Goal: Task Accomplishment & Management: Complete application form

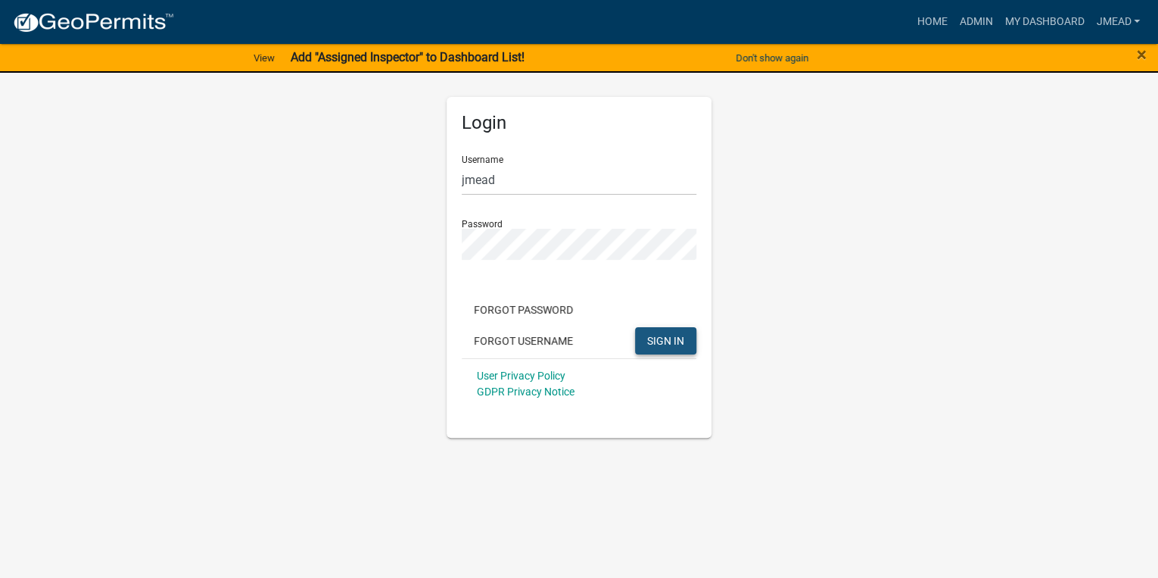
click at [667, 344] on span "SIGN IN" at bounding box center [665, 340] width 37 height 12
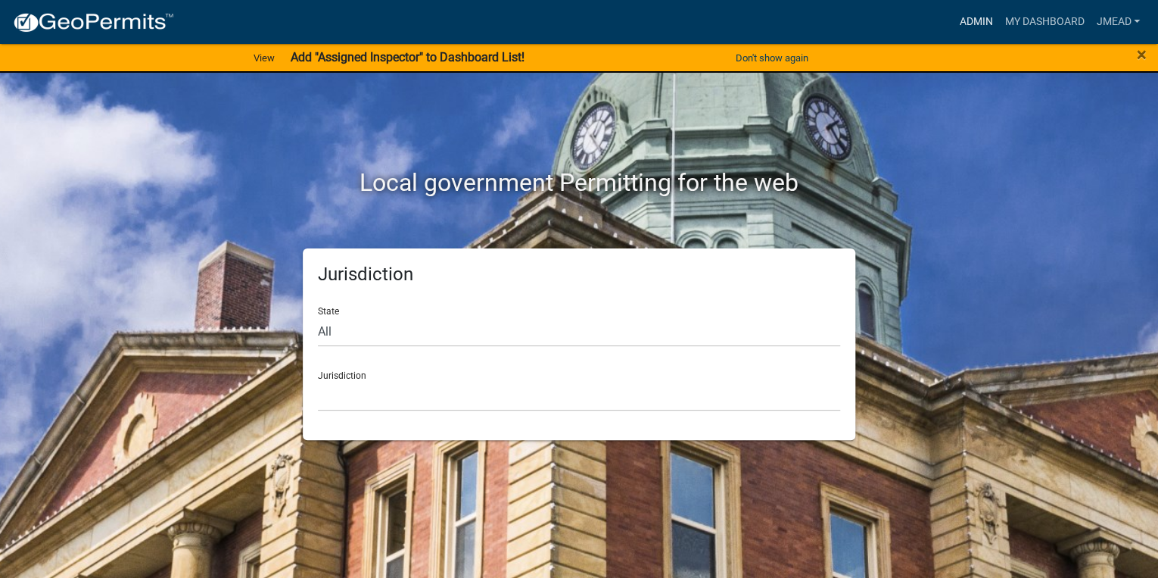
click at [980, 18] on link "Admin" at bounding box center [975, 22] width 45 height 29
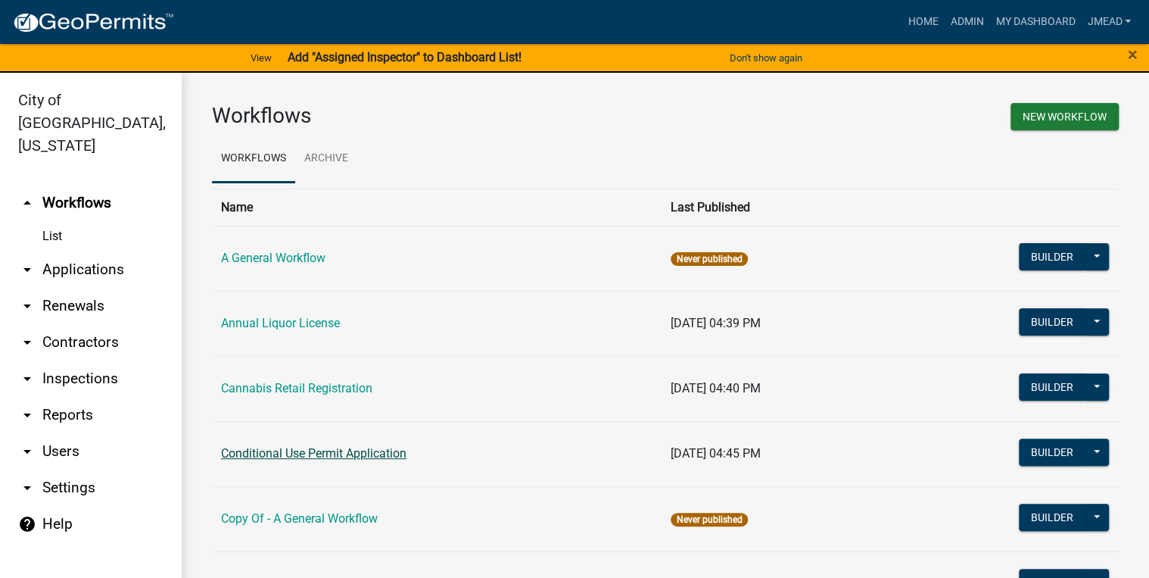
click at [254, 456] on link "Conditional Use Permit Application" at bounding box center [313, 453] width 185 height 14
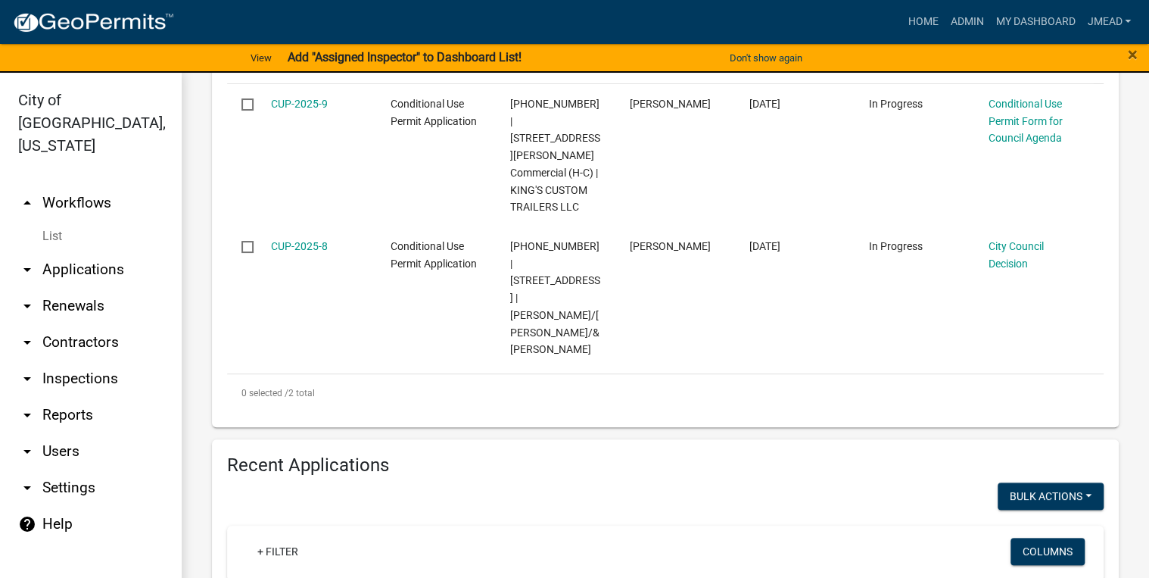
scroll to position [484, 0]
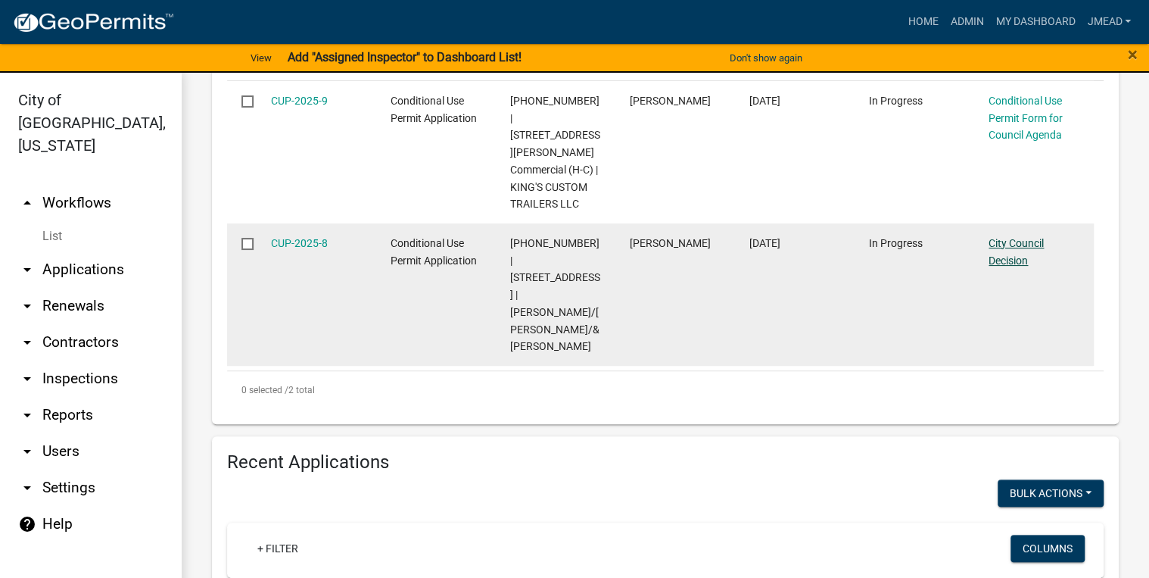
click at [1017, 244] on link "City Council Decision" at bounding box center [1015, 252] width 55 height 30
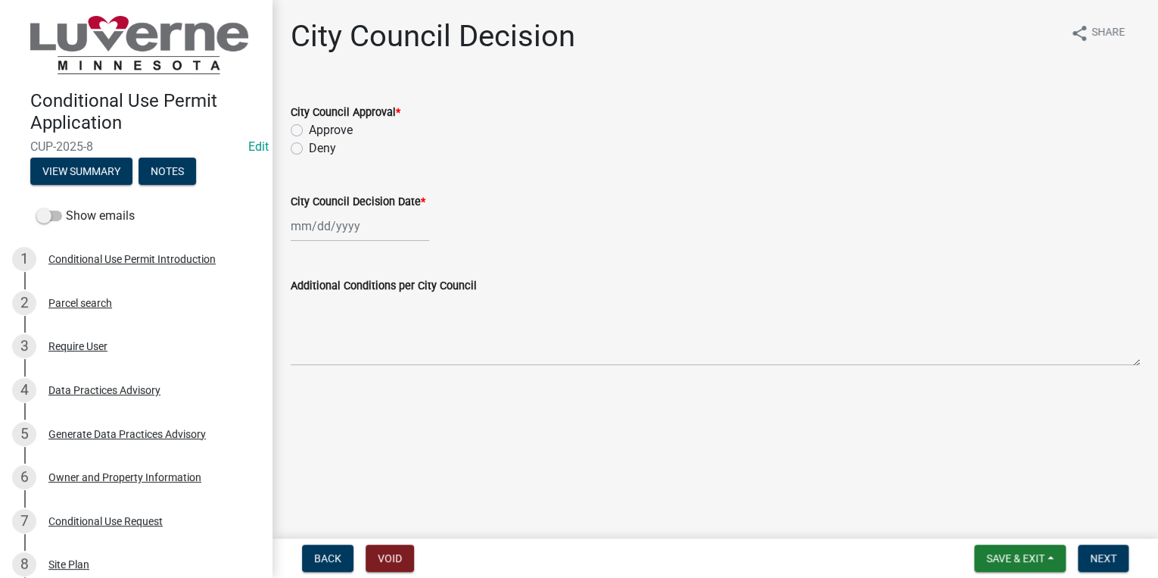
click at [309, 129] on label "Approve" at bounding box center [331, 130] width 44 height 18
click at [309, 129] on input "Approve" at bounding box center [314, 126] width 10 height 10
radio input "true"
click at [322, 227] on div at bounding box center [360, 225] width 139 height 31
select select "8"
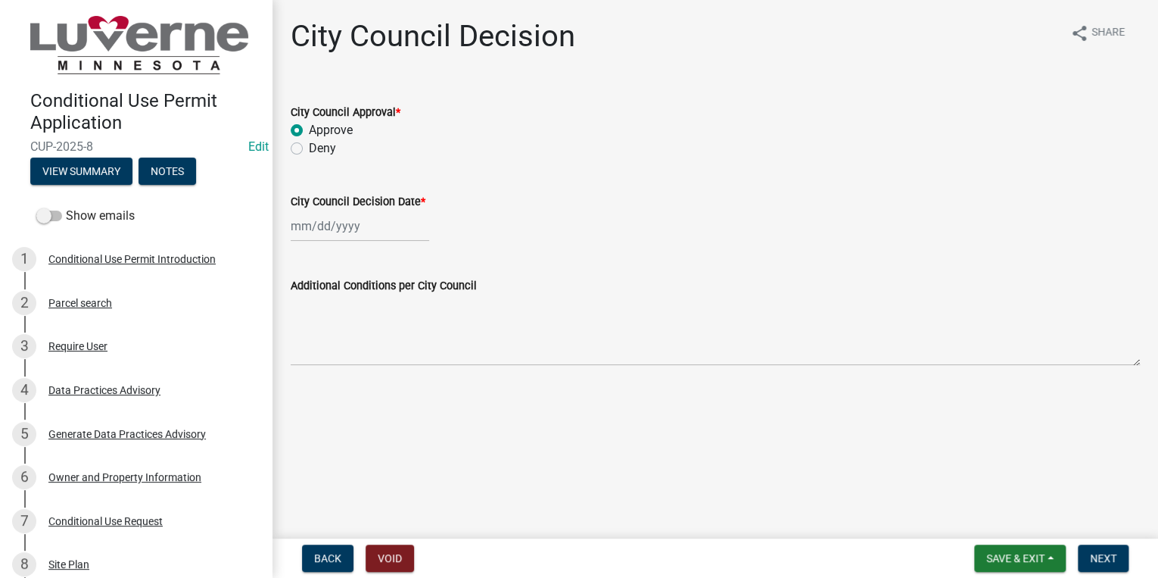
select select "2025"
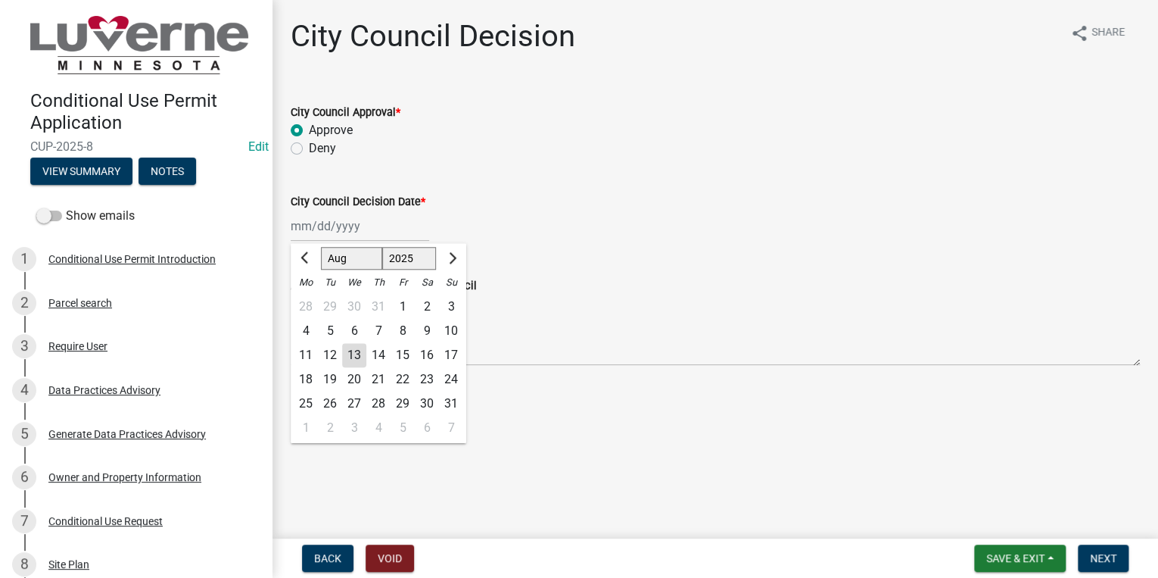
click at [333, 354] on div "12" at bounding box center [330, 355] width 24 height 24
type input "[DATE]"
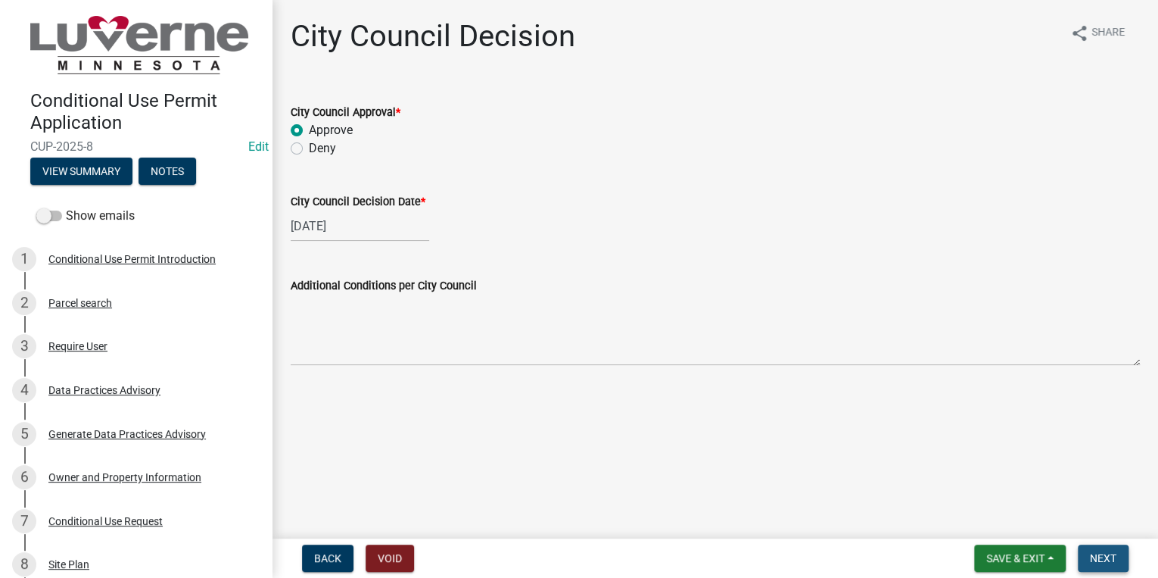
click at [1116, 563] on button "Next" at bounding box center [1103, 557] width 51 height 27
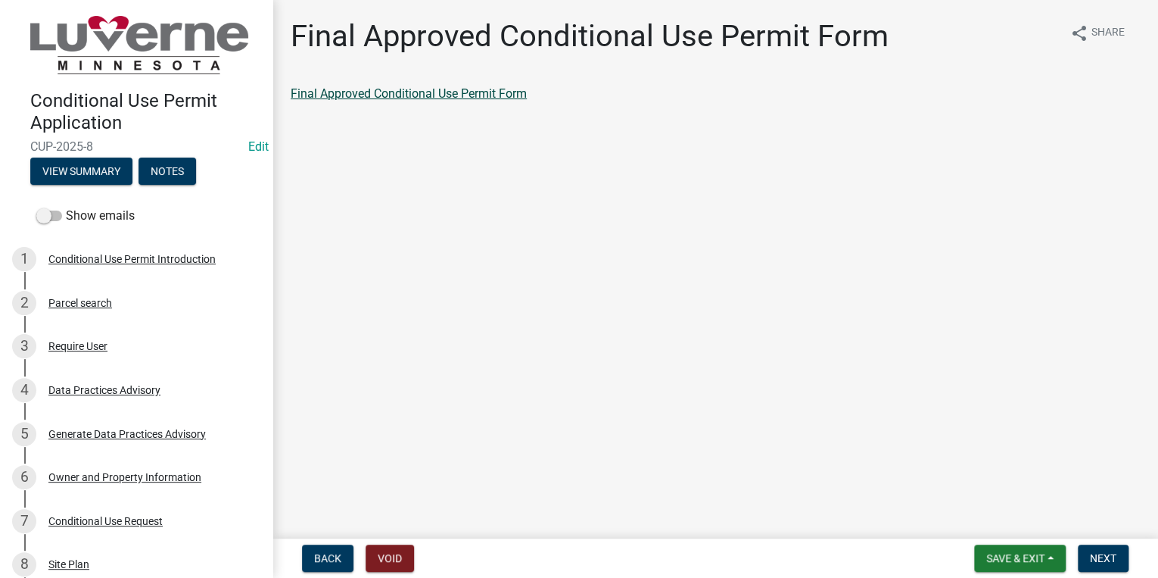
click at [449, 98] on link "Final Approved Conditional Use Permit Form" at bounding box center [409, 93] width 236 height 14
click at [1018, 562] on span "Save & Exit" at bounding box center [1015, 558] width 58 height 12
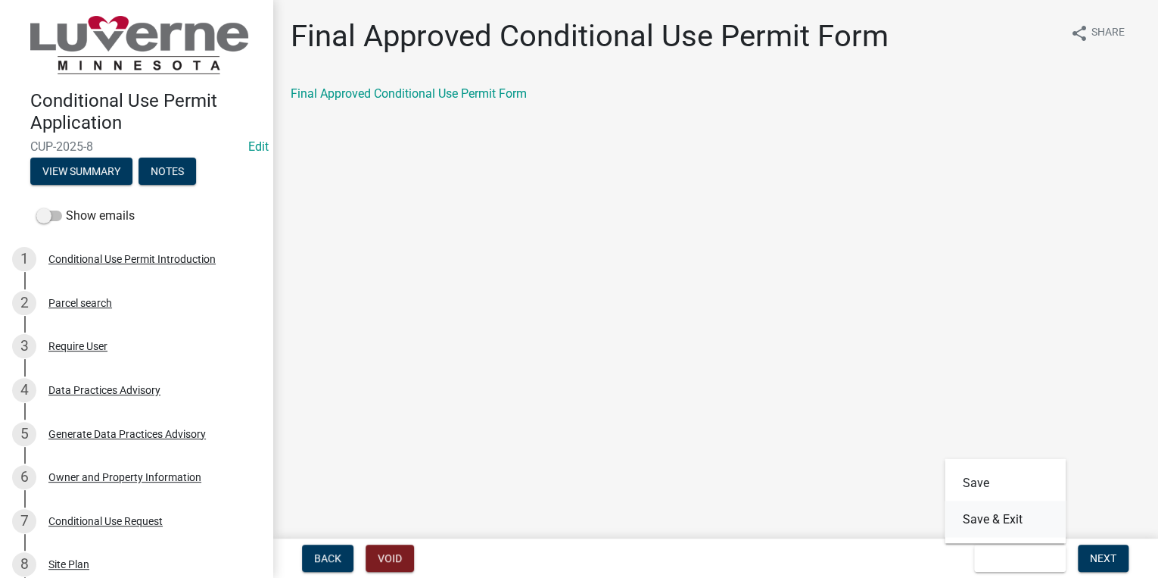
click at [1004, 522] on button "Save & Exit" at bounding box center [1005, 518] width 121 height 36
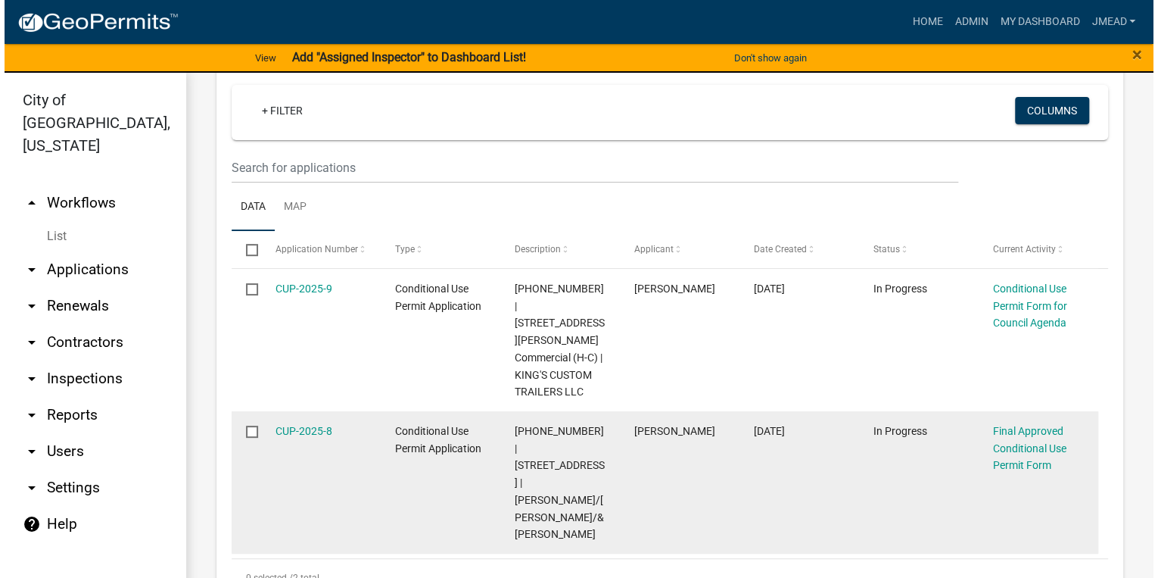
scroll to position [303, 0]
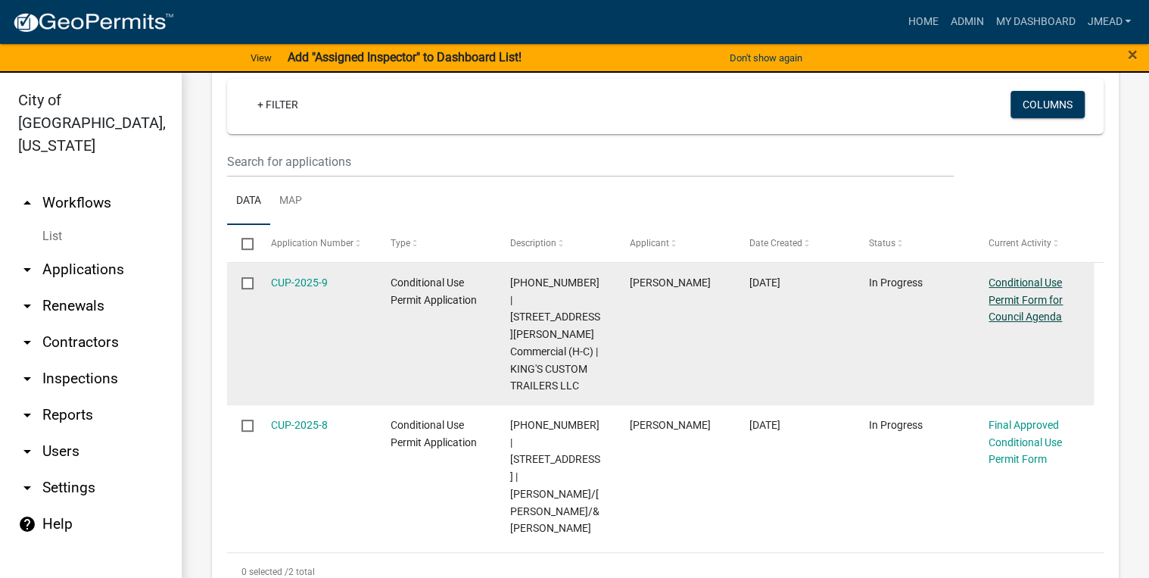
click at [1048, 319] on link "Conditional Use Permit Form for Council Agenda" at bounding box center [1025, 299] width 74 height 47
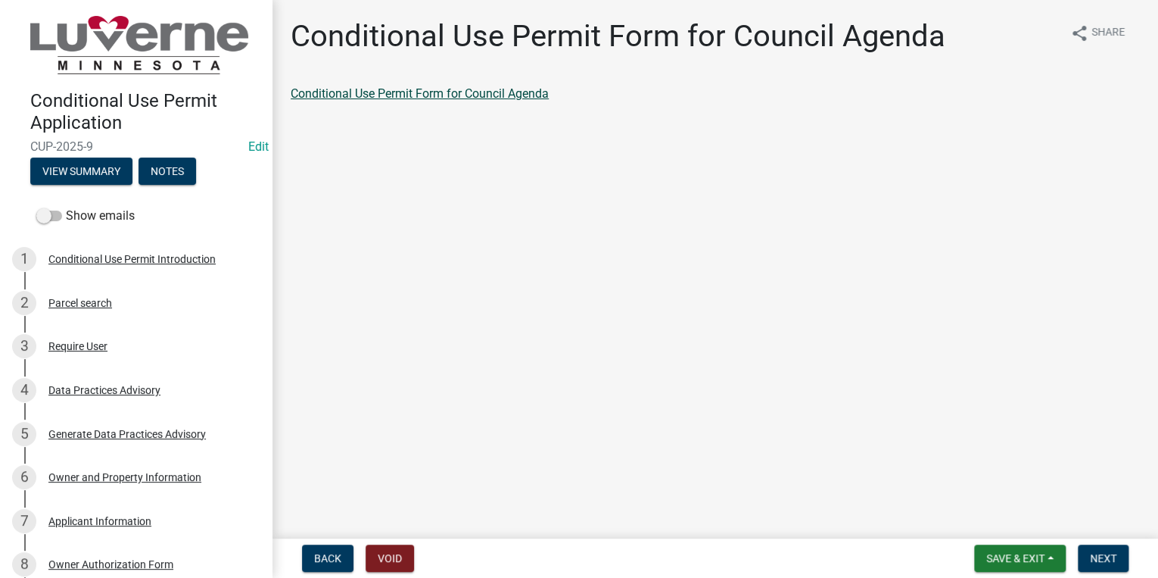
click at [500, 94] on link "Conditional Use Permit Form for Council Agenda" at bounding box center [420, 93] width 258 height 14
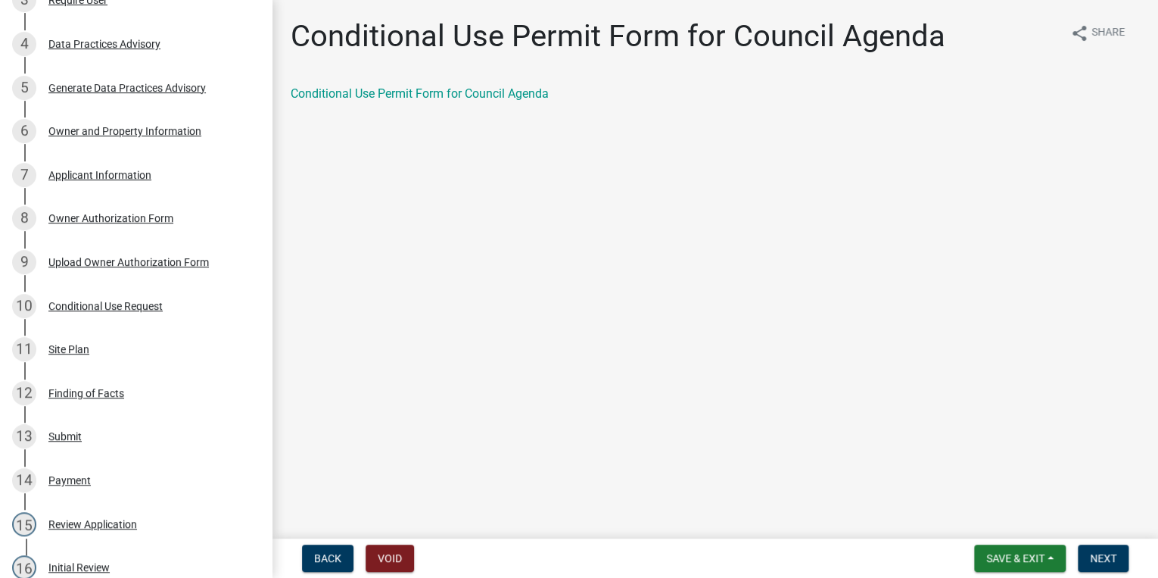
scroll to position [800, 0]
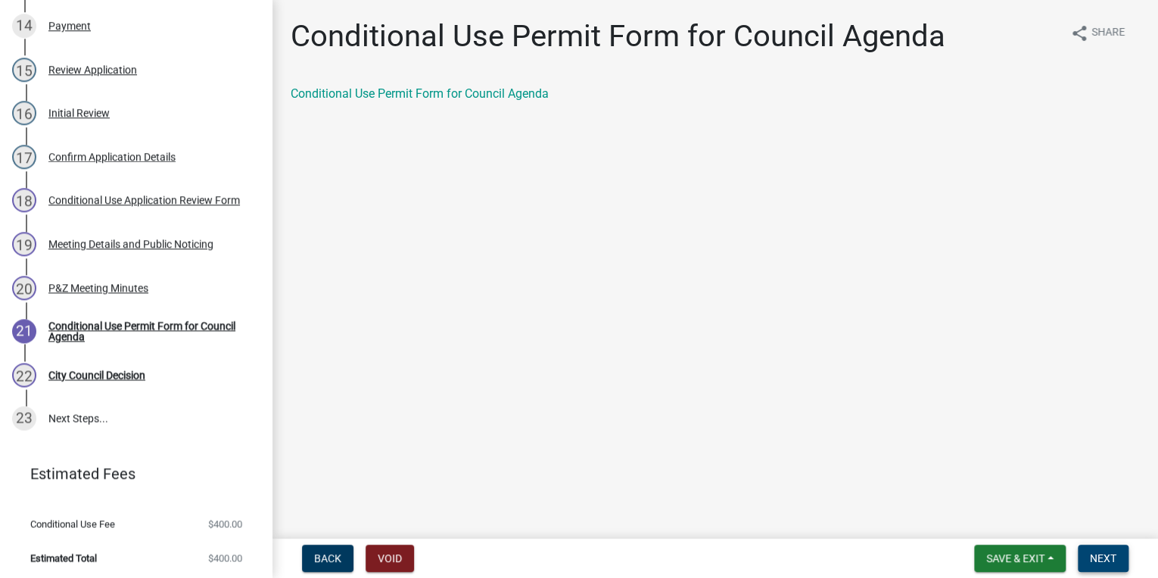
click at [1116, 565] on button "Next" at bounding box center [1103, 557] width 51 height 27
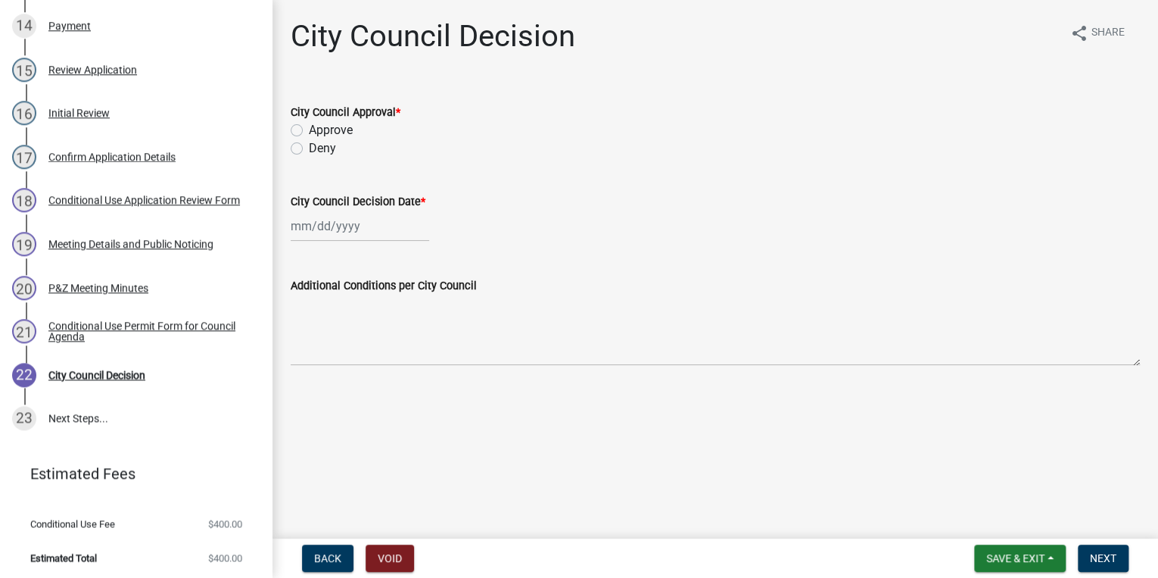
click at [309, 129] on label "Approve" at bounding box center [331, 130] width 44 height 18
click at [309, 129] on input "Approve" at bounding box center [314, 126] width 10 height 10
radio input "true"
click at [327, 232] on div at bounding box center [360, 225] width 139 height 31
select select "8"
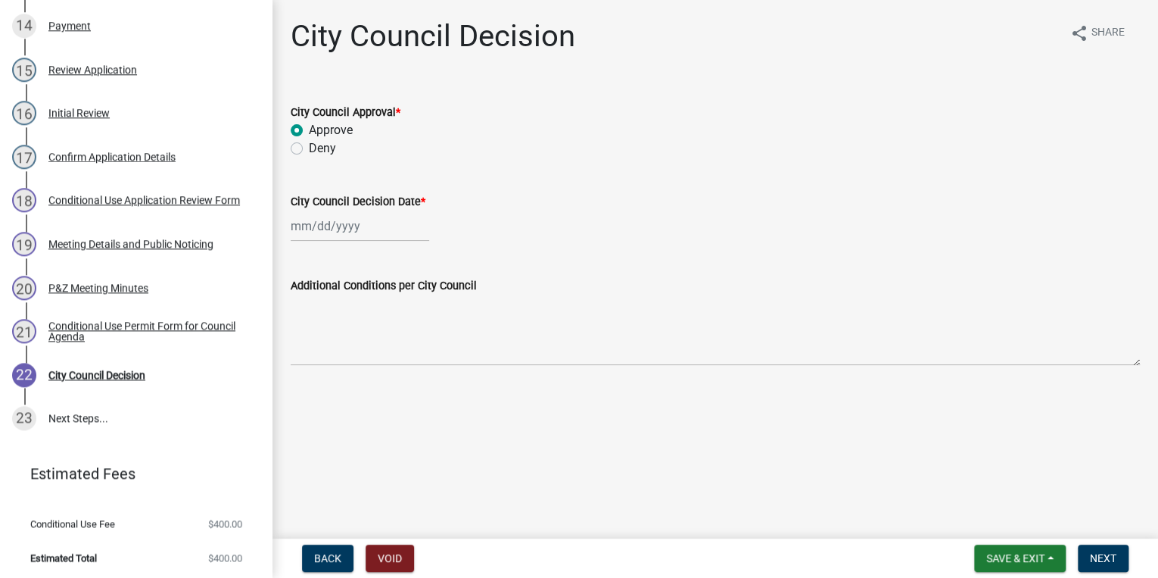
select select "2025"
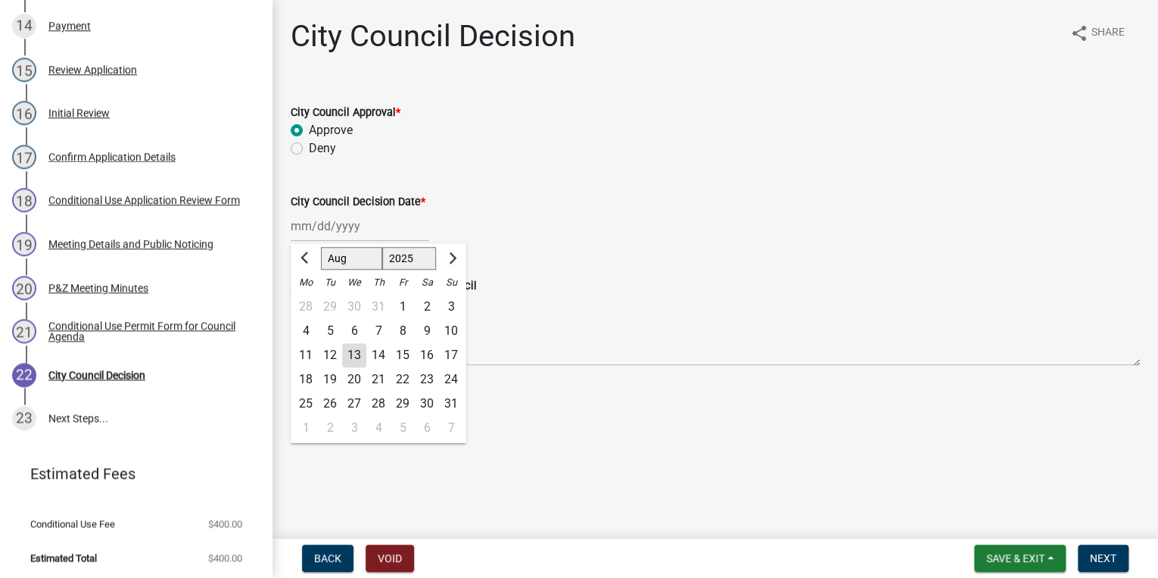
click at [326, 357] on div "12" at bounding box center [330, 355] width 24 height 24
type input "[DATE]"
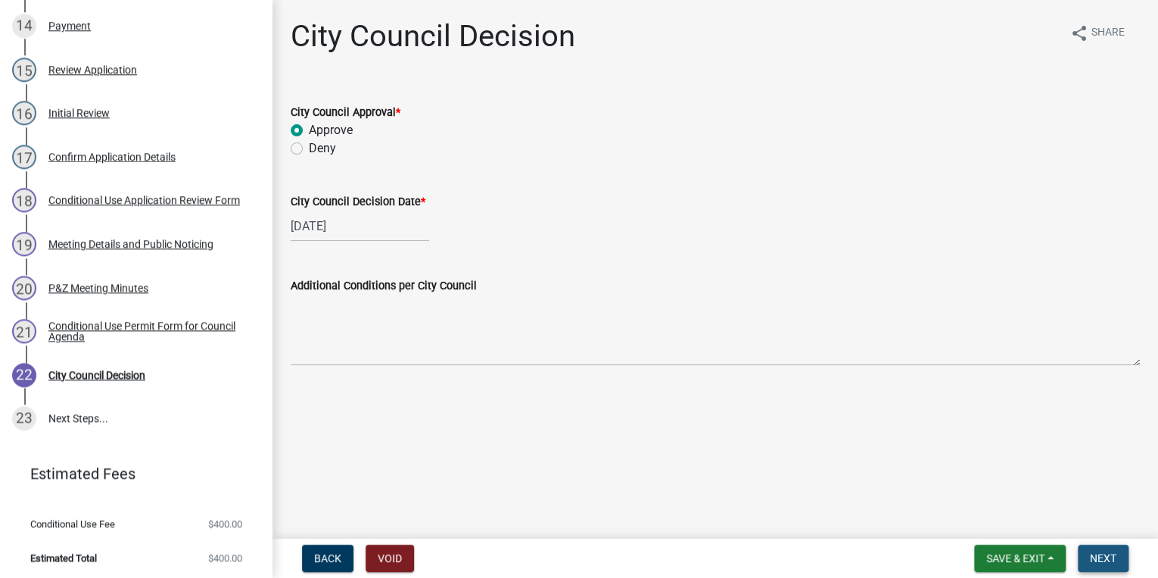
click at [1091, 563] on span "Next" at bounding box center [1103, 558] width 26 height 12
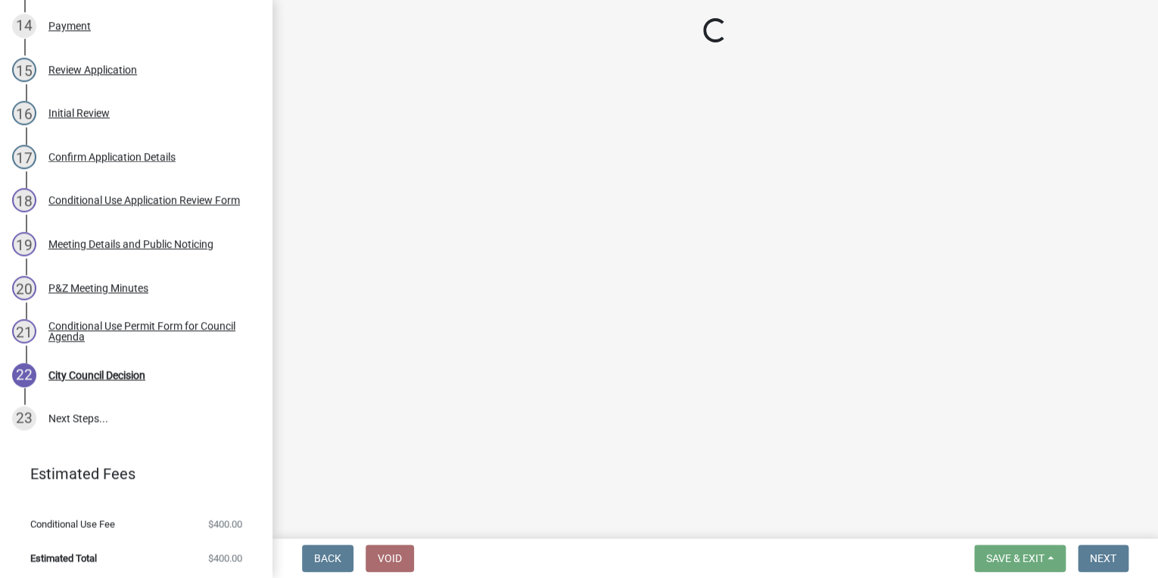
scroll to position [887, 0]
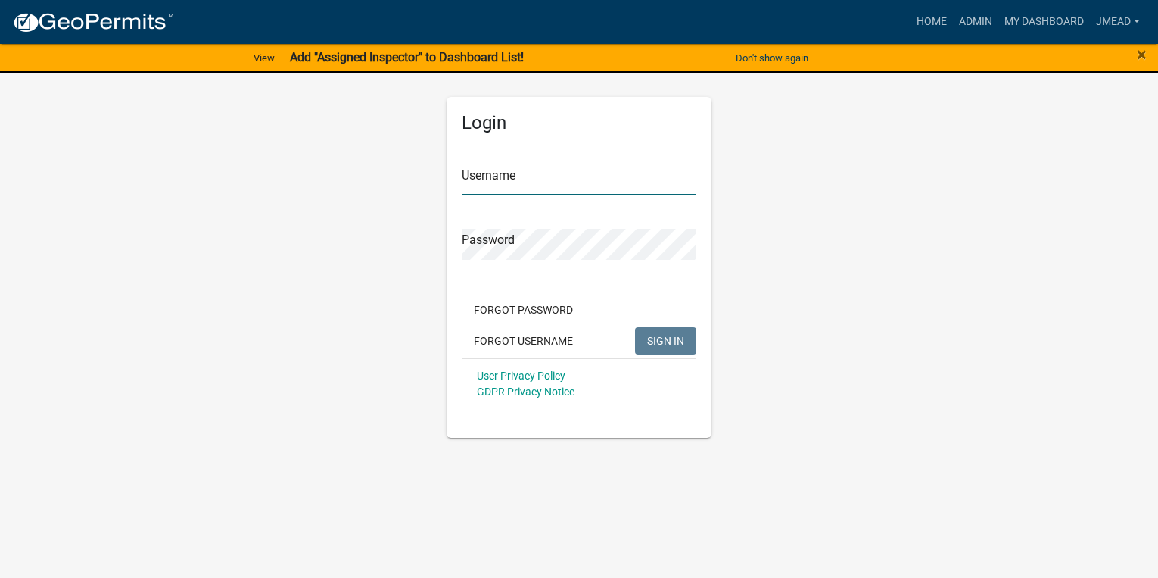
type input "jmead"
click at [929, 18] on link "Home" at bounding box center [932, 22] width 42 height 29
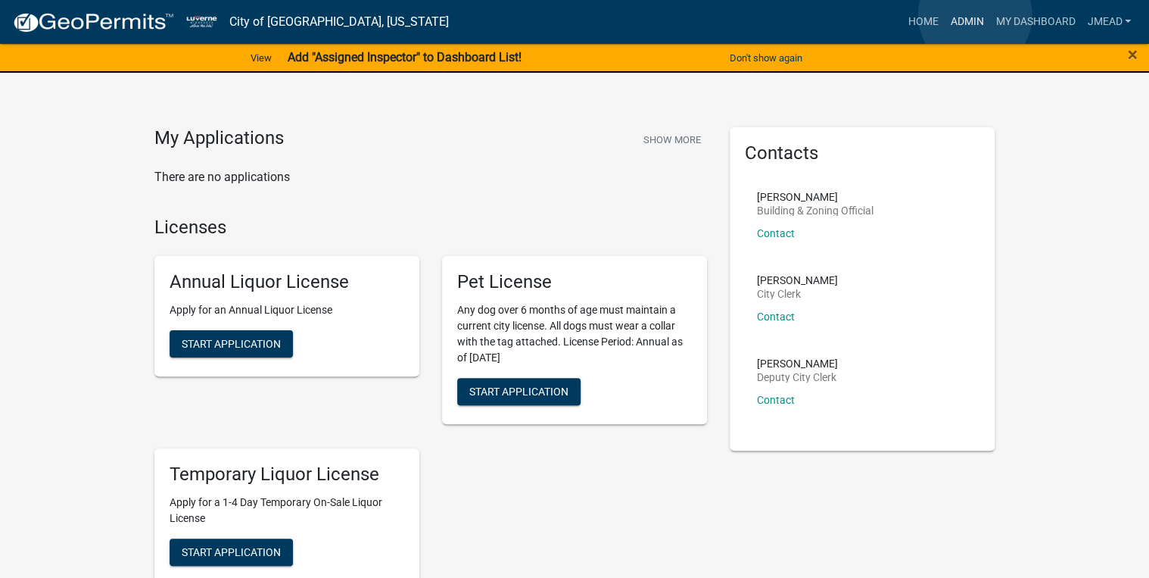
click at [975, 15] on link "Admin" at bounding box center [966, 22] width 45 height 29
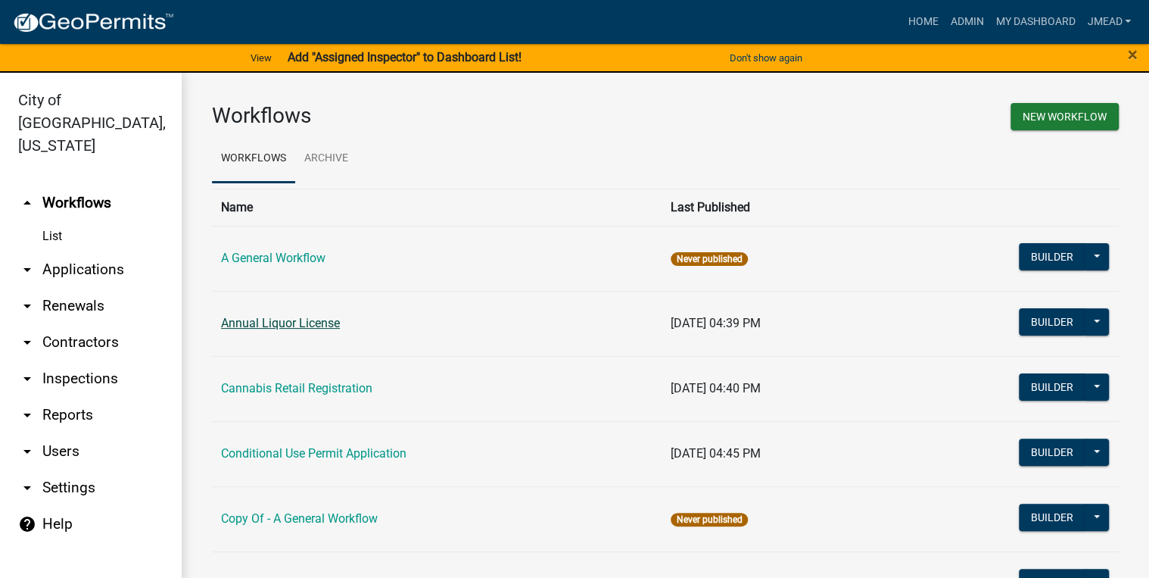
click at [301, 328] on link "Annual Liquor License" at bounding box center [280, 323] width 119 height 14
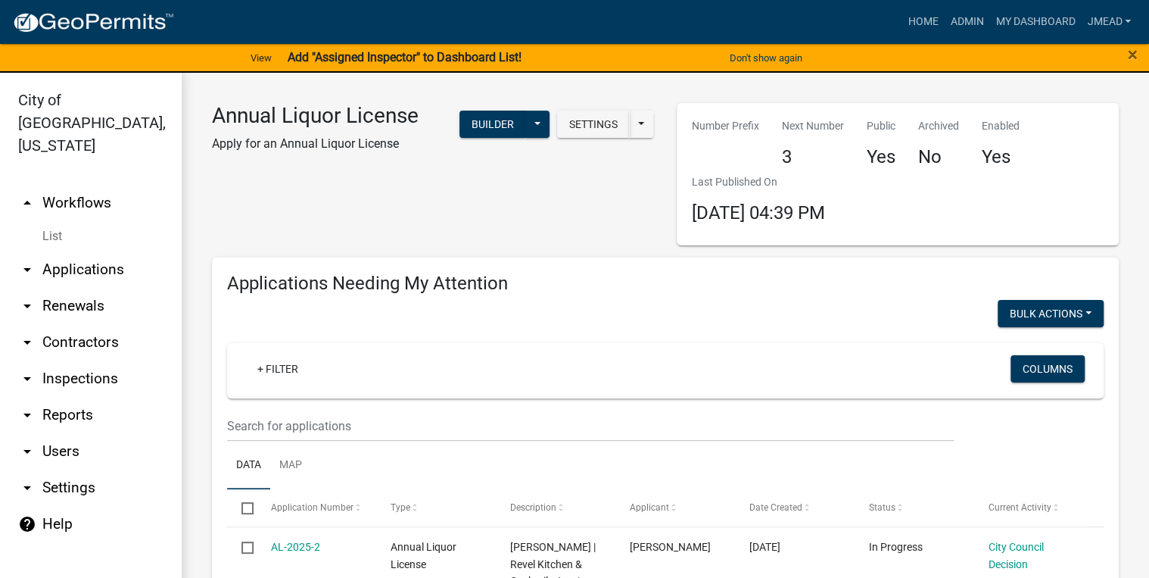
click at [839, 366] on div "+ Filter Columns" at bounding box center [665, 370] width 863 height 55
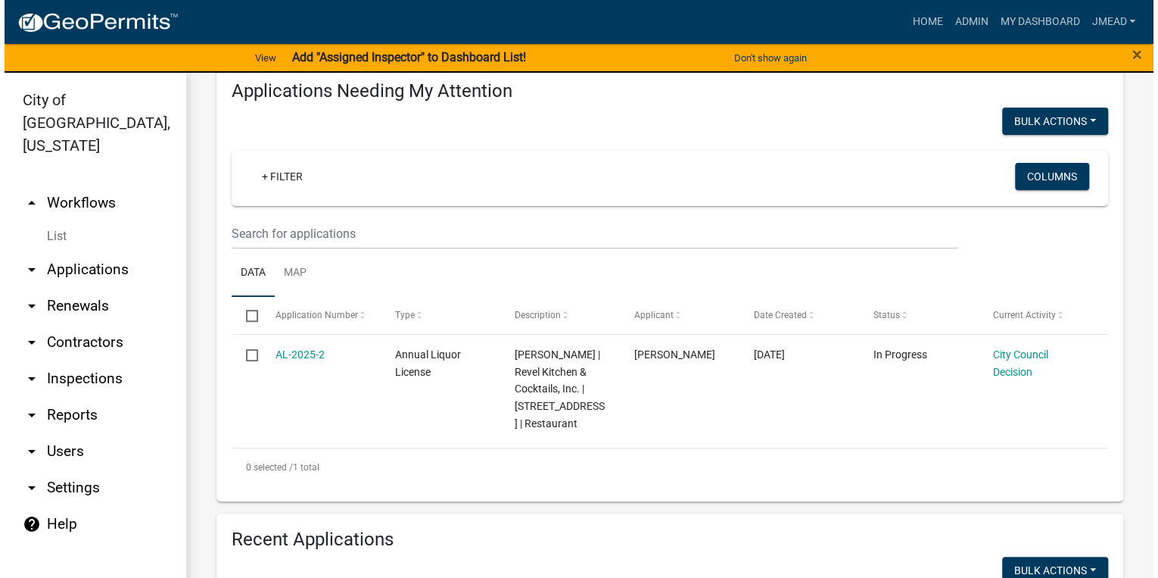
scroll to position [242, 0]
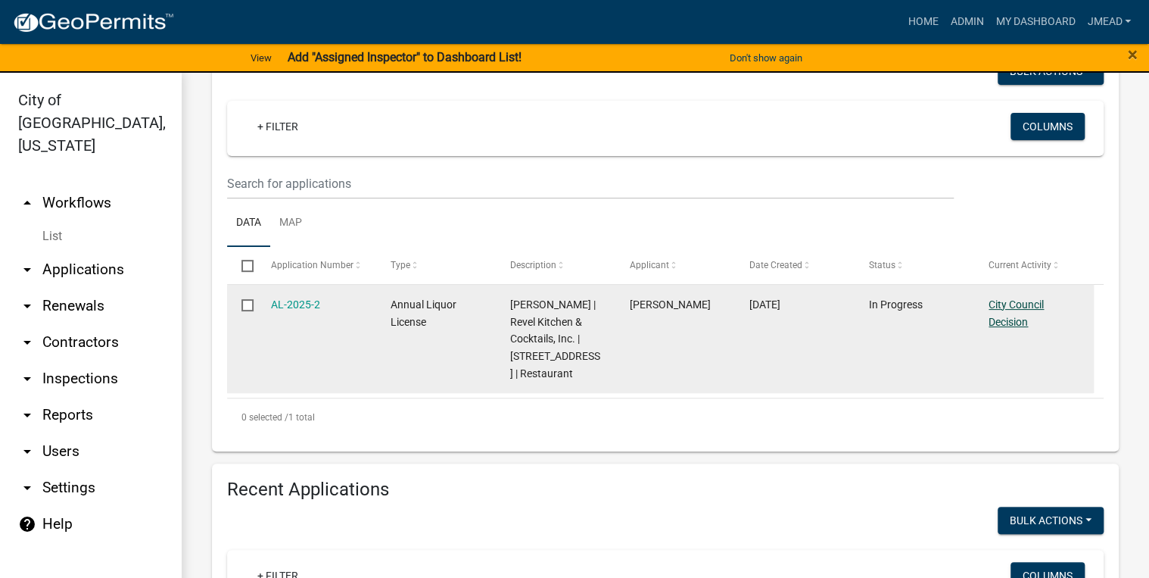
click at [1023, 309] on link "City Council Decision" at bounding box center [1015, 313] width 55 height 30
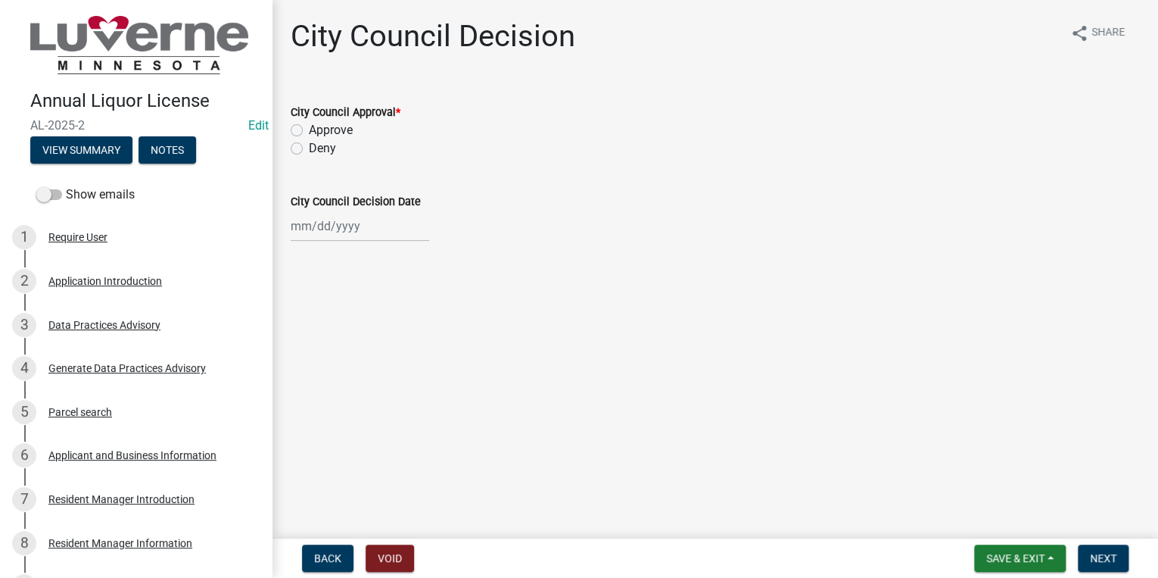
click at [309, 126] on label "Approve" at bounding box center [331, 130] width 44 height 18
click at [309, 126] on input "Approve" at bounding box center [314, 126] width 10 height 10
radio input "true"
click at [324, 230] on div at bounding box center [360, 225] width 139 height 31
select select "8"
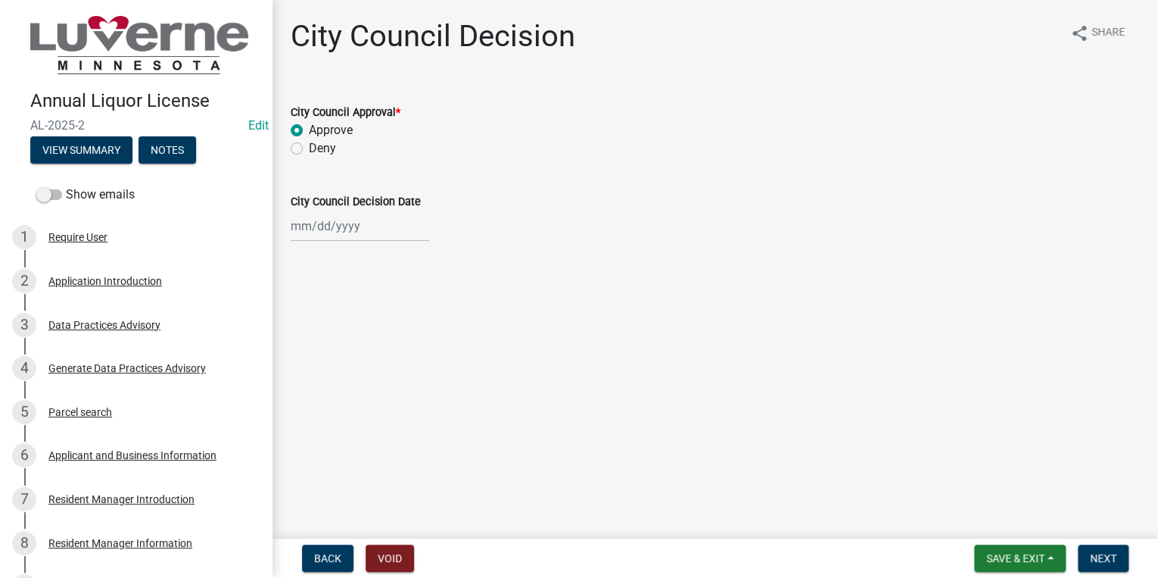
select select "2025"
click at [331, 350] on div "12" at bounding box center [330, 355] width 24 height 24
type input "[DATE]"
click at [1103, 559] on span "Next" at bounding box center [1103, 558] width 26 height 12
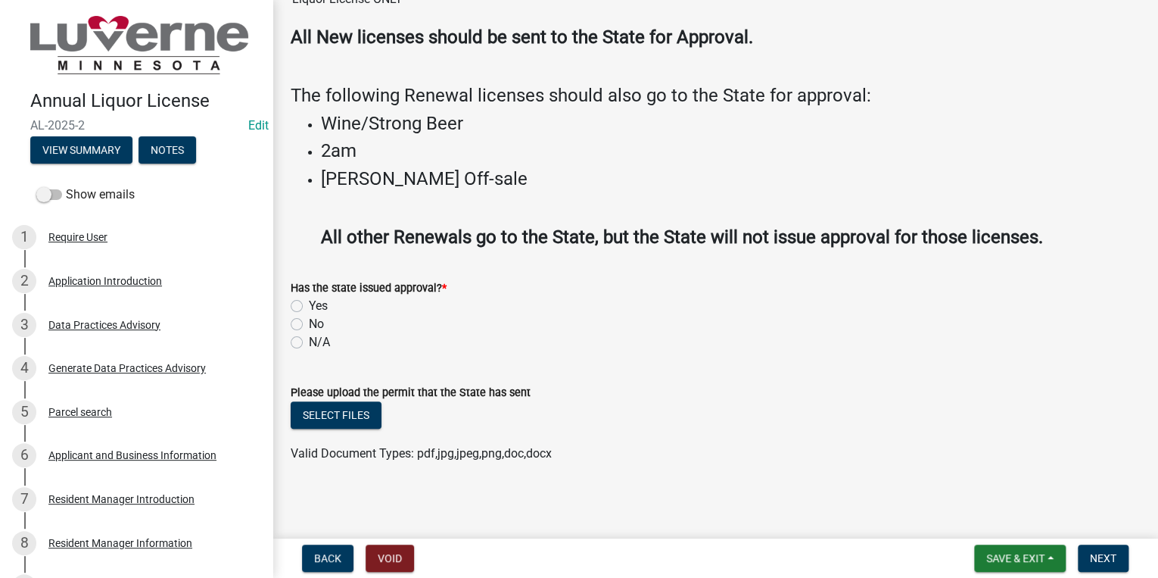
scroll to position [142, 0]
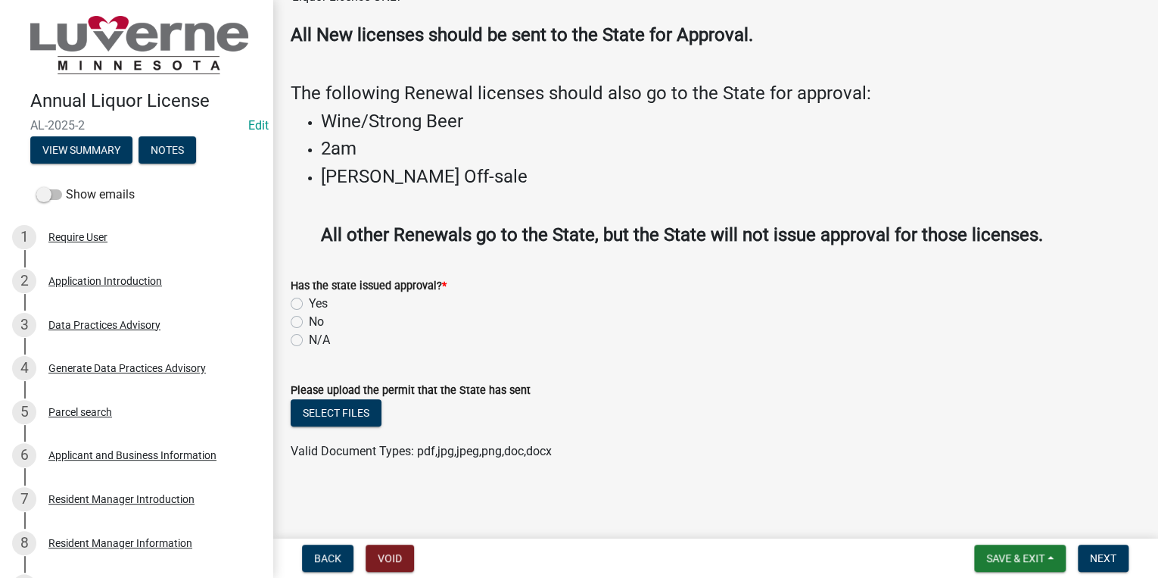
click at [309, 335] on label "N/A" at bounding box center [319, 340] width 21 height 18
click at [309, 335] on input "N/A" at bounding box center [314, 336] width 10 height 10
radio input "true"
click at [1029, 560] on span "Save & Exit" at bounding box center [1015, 558] width 58 height 12
click at [1011, 517] on button "Save & Exit" at bounding box center [1005, 518] width 121 height 36
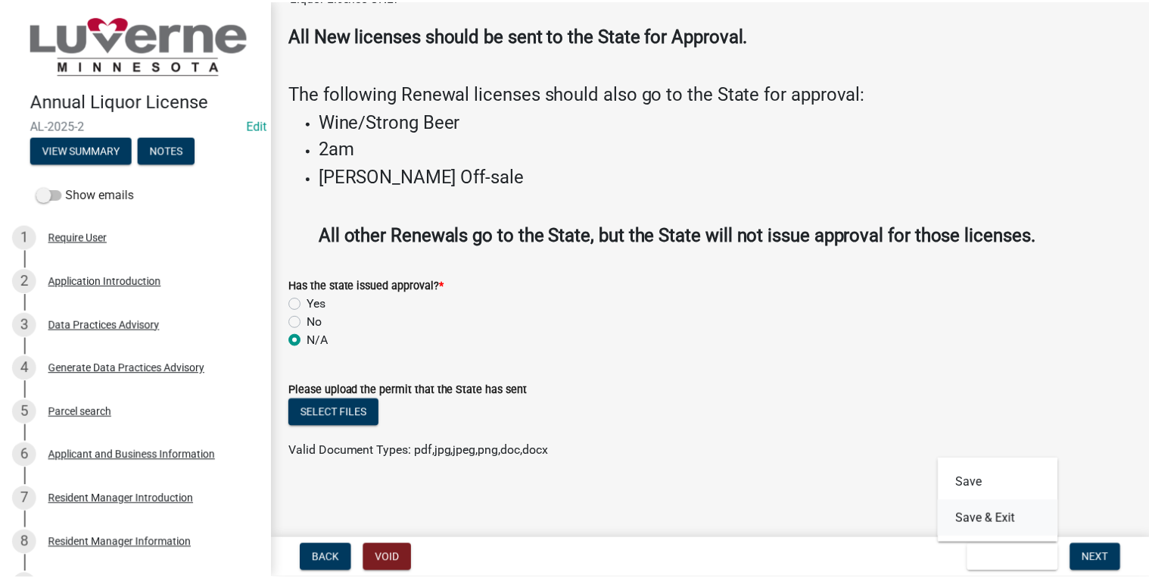
scroll to position [0, 0]
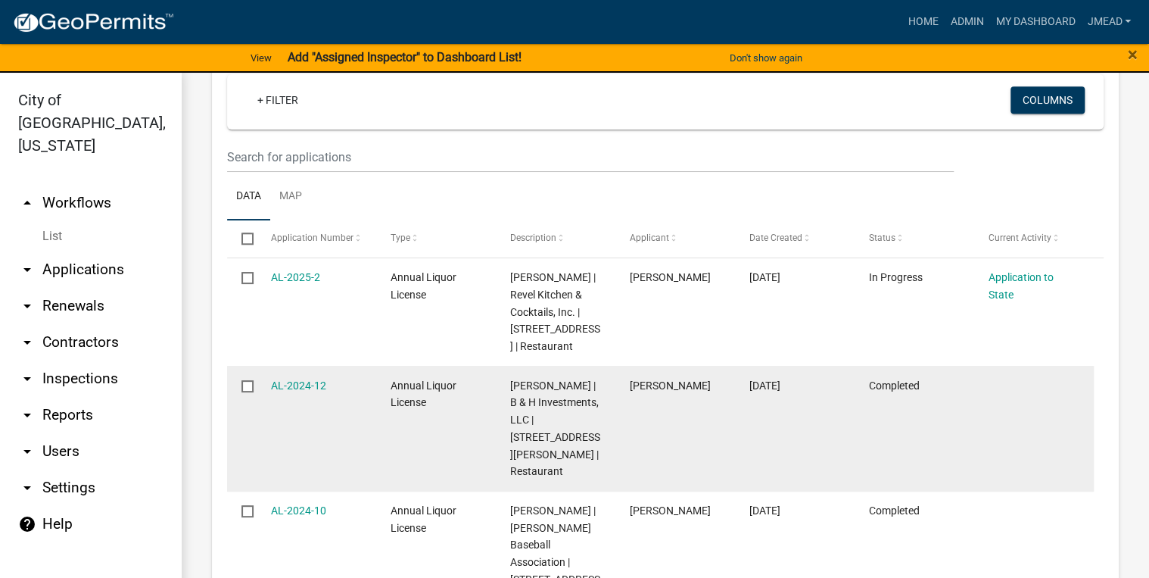
scroll to position [727, 0]
